Goal: Navigation & Orientation: Find specific page/section

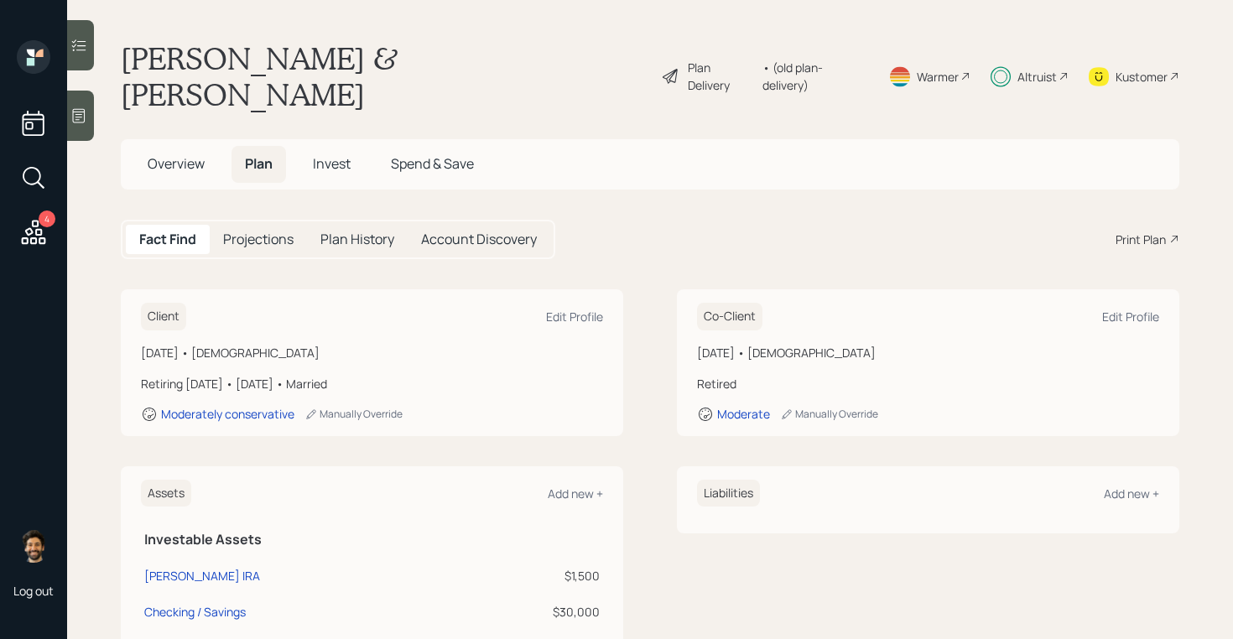
click at [27, 234] on icon at bounding box center [34, 232] width 24 height 24
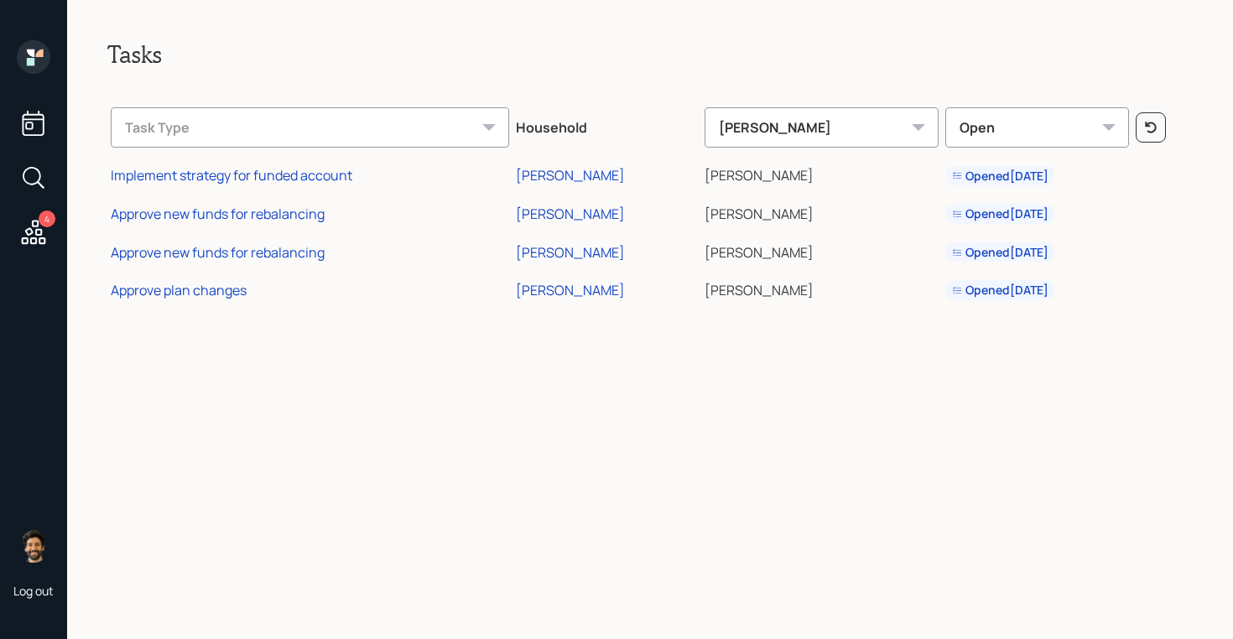
click at [32, 49] on icon at bounding box center [31, 53] width 8 height 8
